Goal: Task Accomplishment & Management: Manage account settings

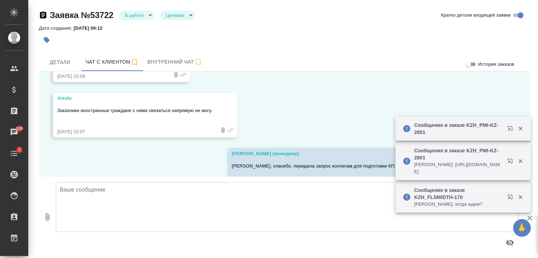
scroll to position [947, 0]
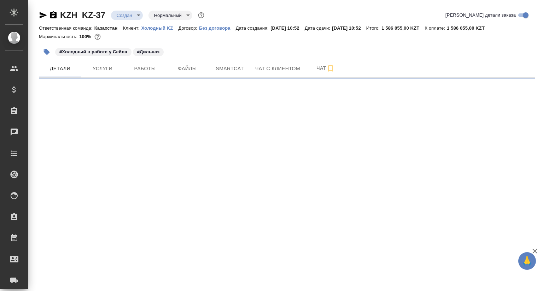
select select "RU"
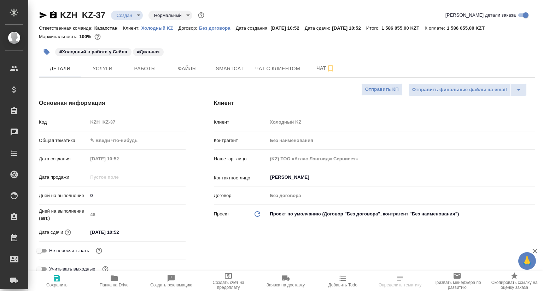
type textarea "x"
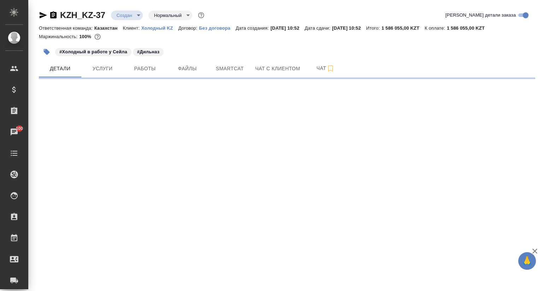
select select "RU"
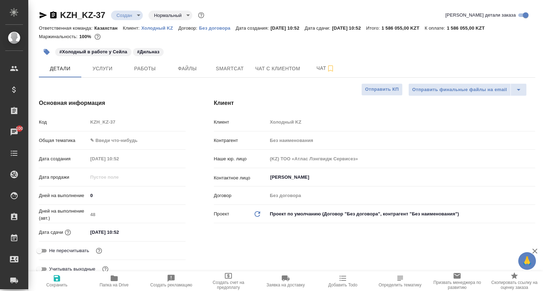
type textarea "x"
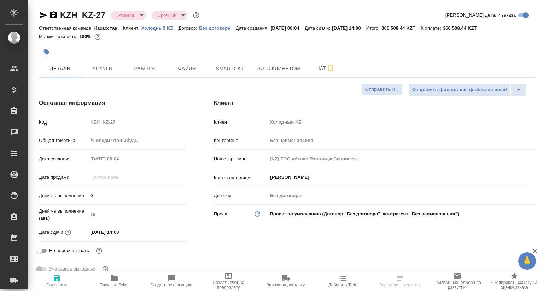
select select "RU"
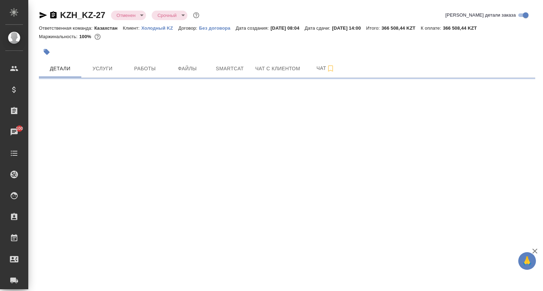
select select "RU"
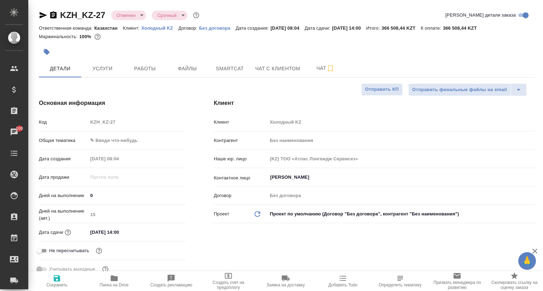
type textarea "x"
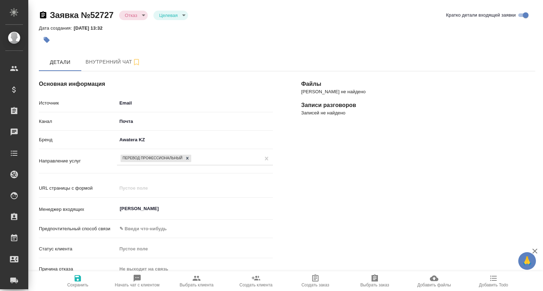
select select "KZ"
select select "RU"
